Goal: Subscribe to service/newsletter

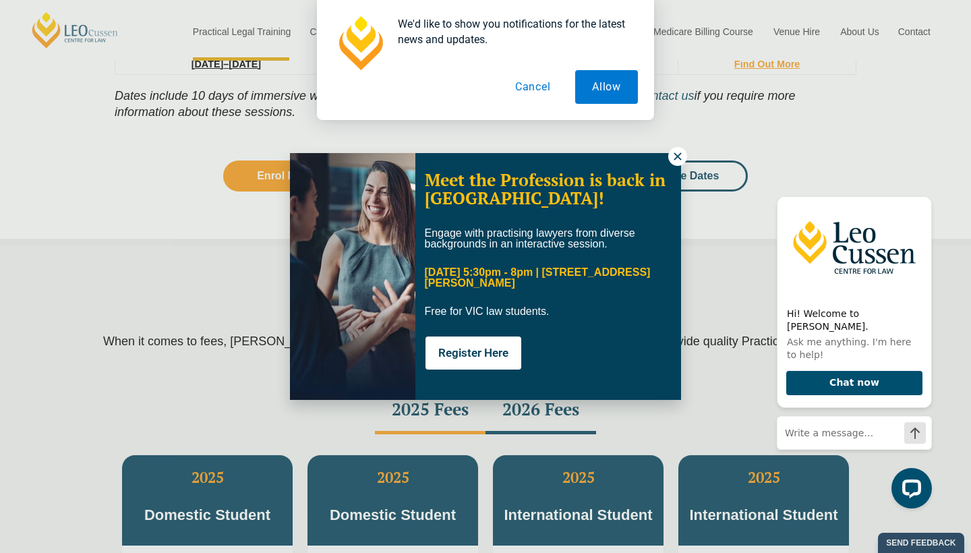
click at [527, 87] on button "Cancel" at bounding box center [532, 87] width 69 height 34
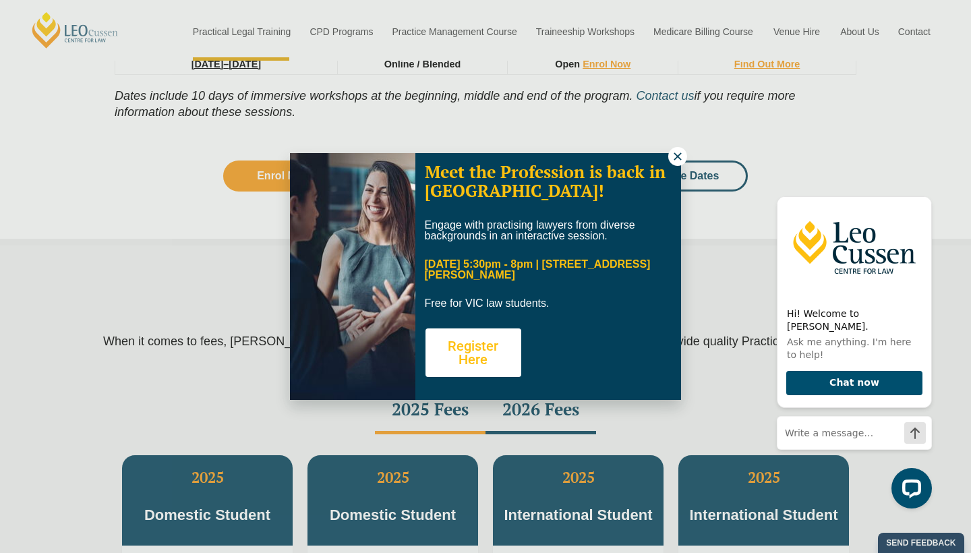
click at [495, 349] on button "Register Here" at bounding box center [474, 352] width 96 height 49
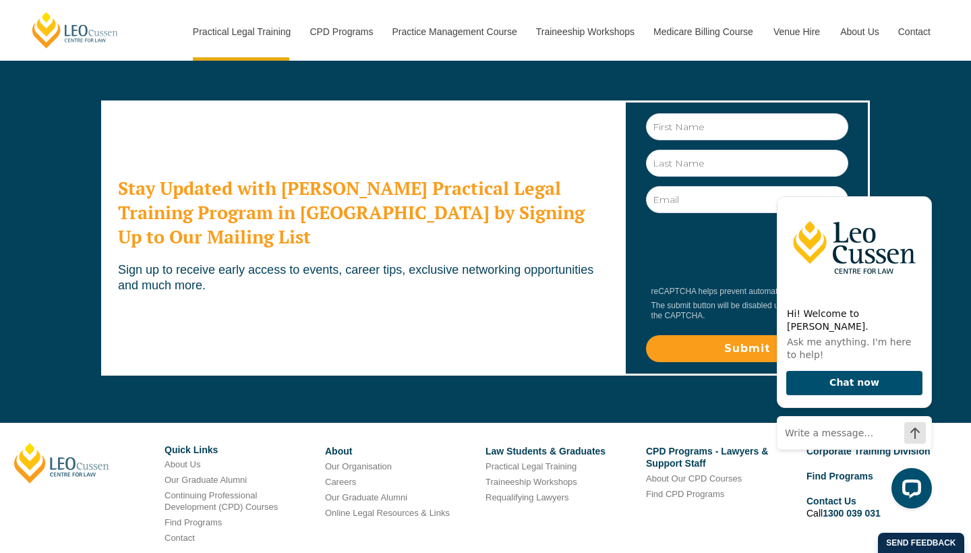
scroll to position [7408, 0]
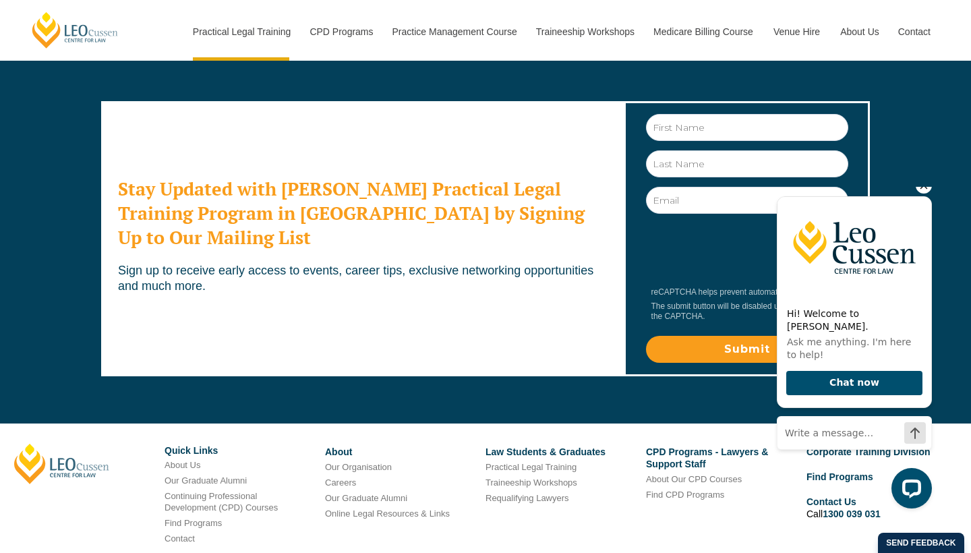
click at [922, 194] on icon "Hide greeting" at bounding box center [924, 185] width 16 height 16
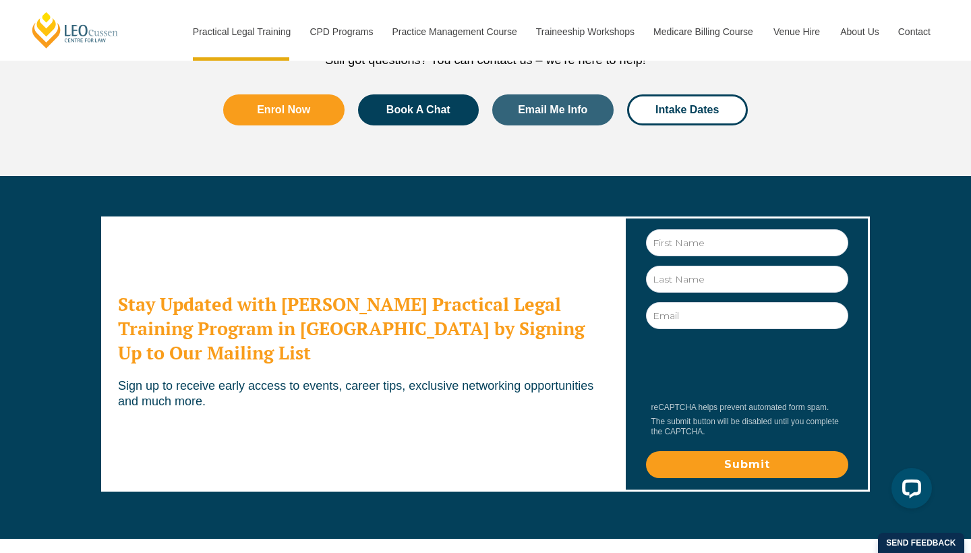
scroll to position [7291, 0]
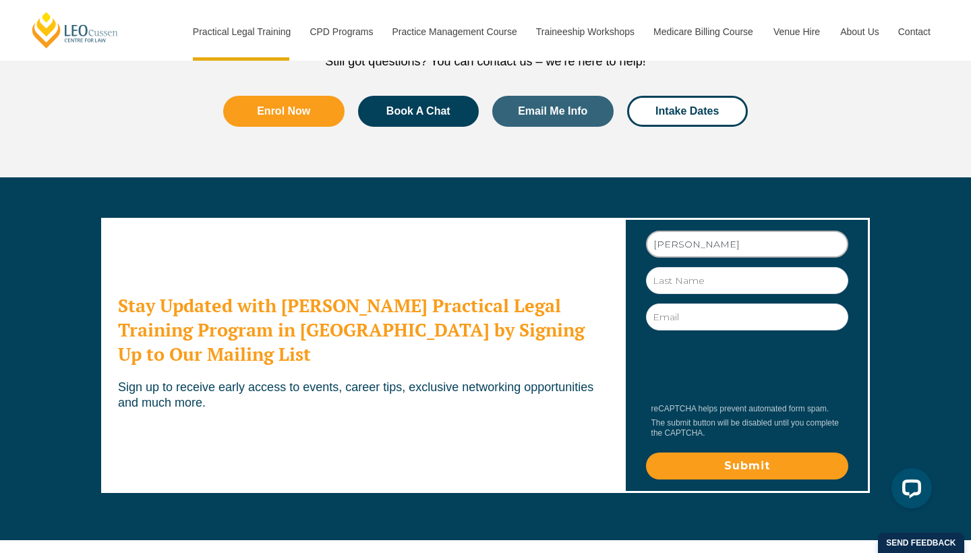
type input "[PERSON_NAME]"
type input "[EMAIL_ADDRESS][DOMAIN_NAME]"
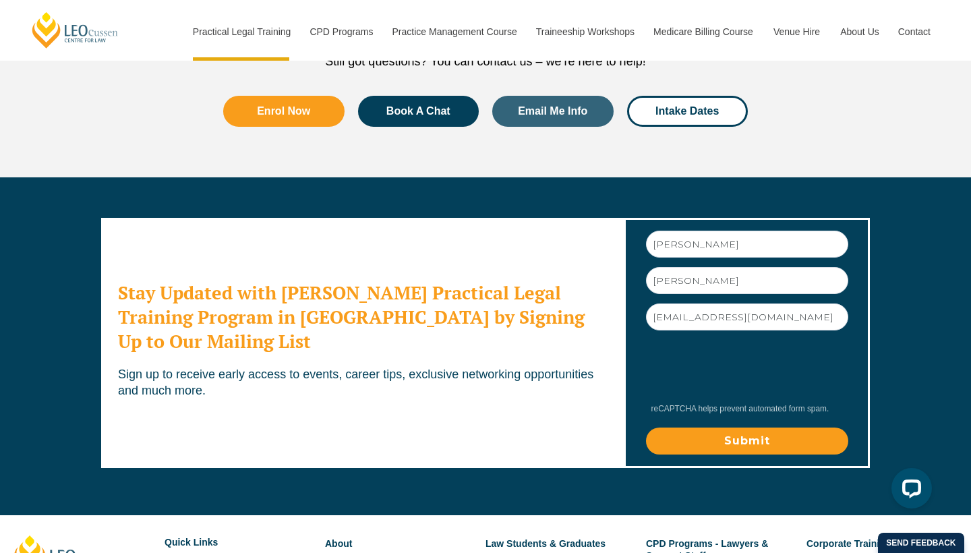
click at [735, 428] on input "Submit" at bounding box center [747, 441] width 202 height 27
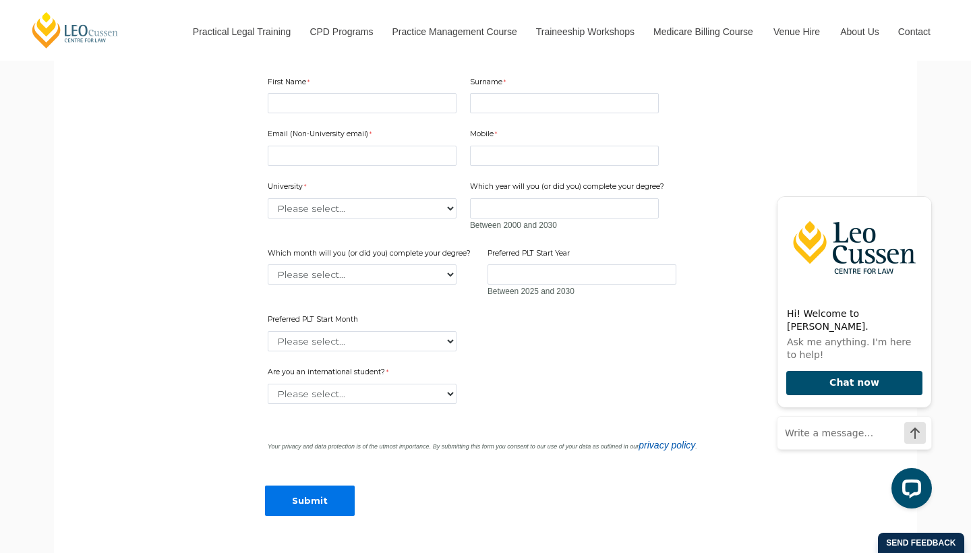
scroll to position [1139, 0]
